Goal: Information Seeking & Learning: Learn about a topic

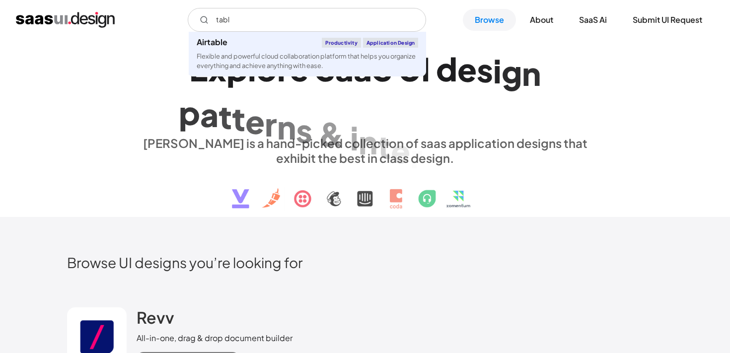
type input "table"
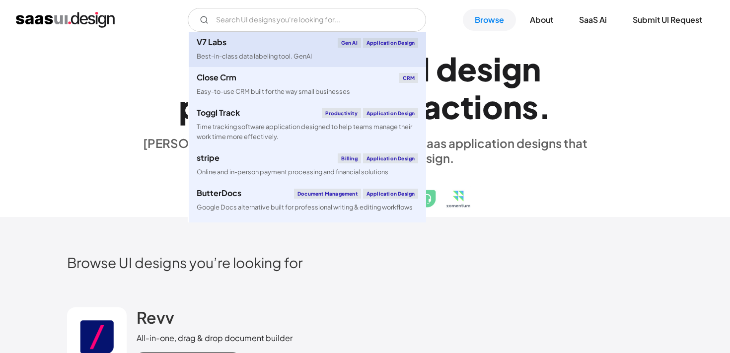
click at [321, 52] on link "V7 Labs Gen AI Application Design Best-in-class data labeling tool. GenAI" at bounding box center [308, 49] width 238 height 35
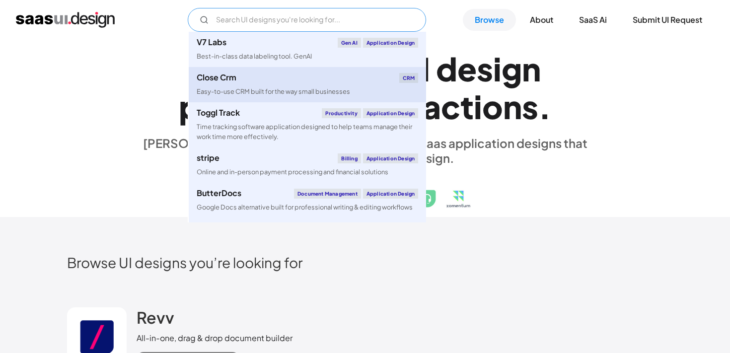
click at [340, 89] on div "Easy-to-use CRM built for the way small businesses" at bounding box center [274, 91] width 154 height 9
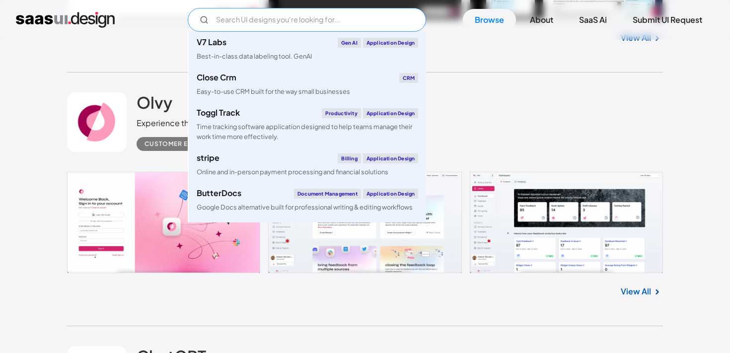
scroll to position [420, 0]
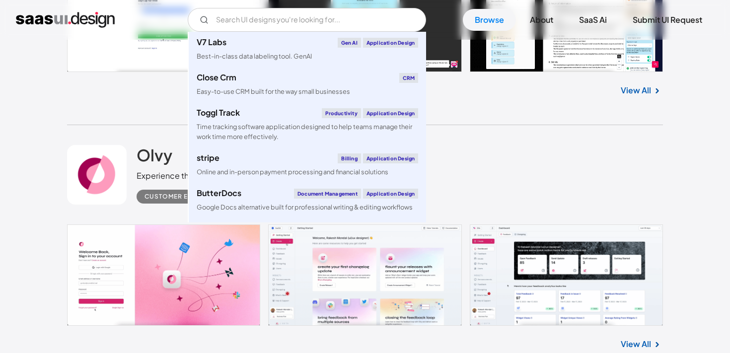
click at [513, 164] on div "Olvy Experience the joy of managing your user feedback like never before! Custo…" at bounding box center [365, 174] width 596 height 99
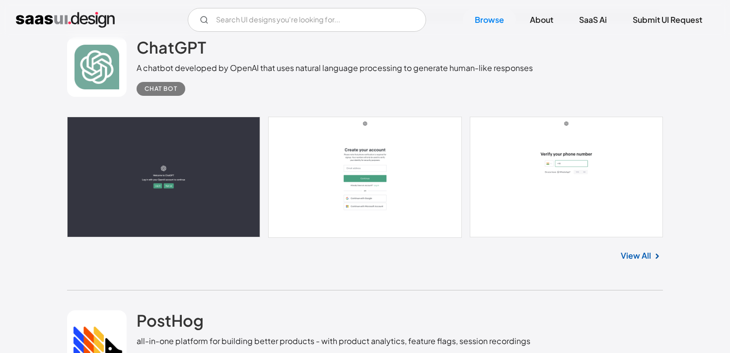
scroll to position [987, 0]
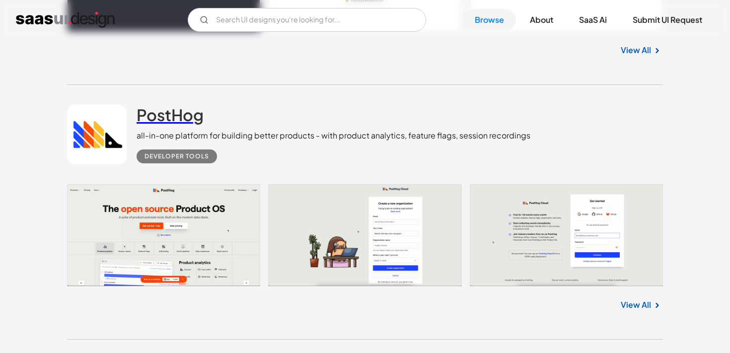
click at [176, 117] on h2 "PostHog" at bounding box center [170, 115] width 67 height 20
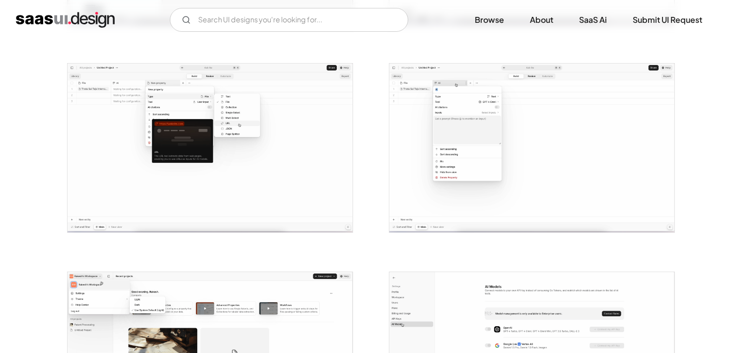
scroll to position [580, 0]
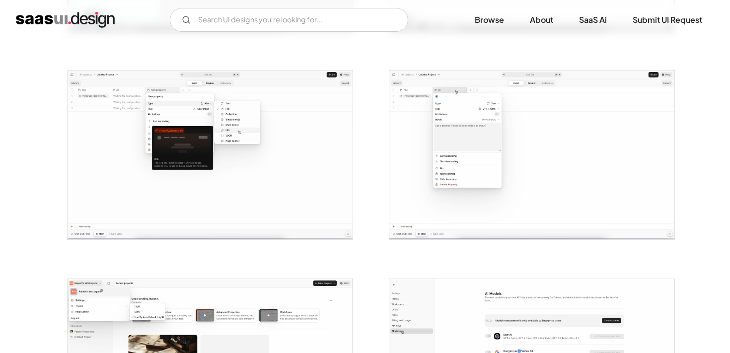
click at [265, 116] on img "open lightbox" at bounding box center [210, 155] width 285 height 169
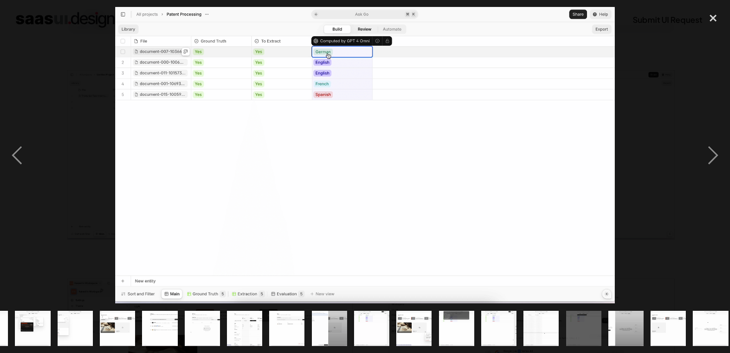
scroll to position [0, 167]
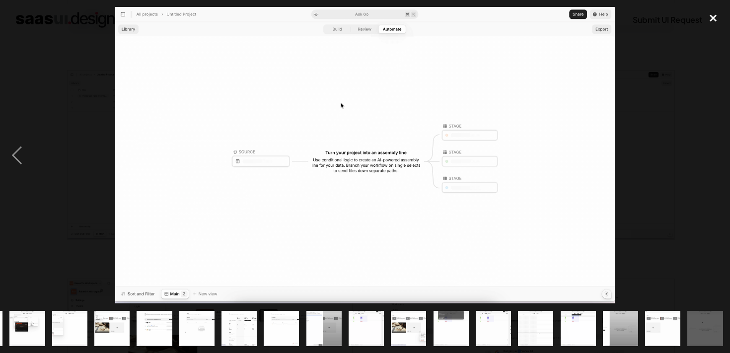
click at [723, 12] on div "close lightbox" at bounding box center [714, 18] width 34 height 22
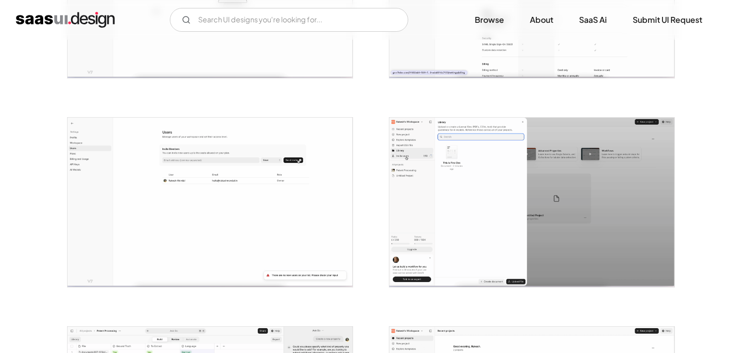
scroll to position [1186, 0]
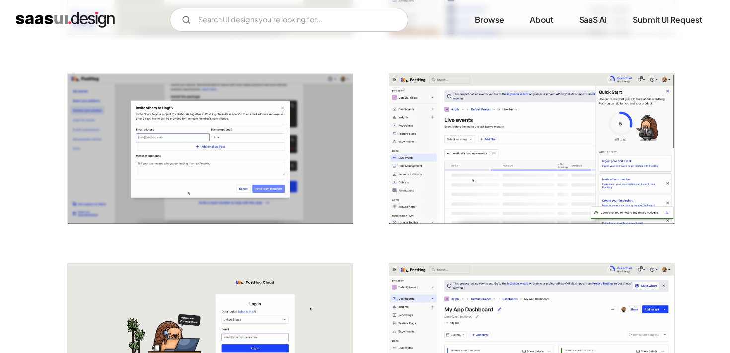
scroll to position [1397, 0]
